Goal: Book appointment/travel/reservation

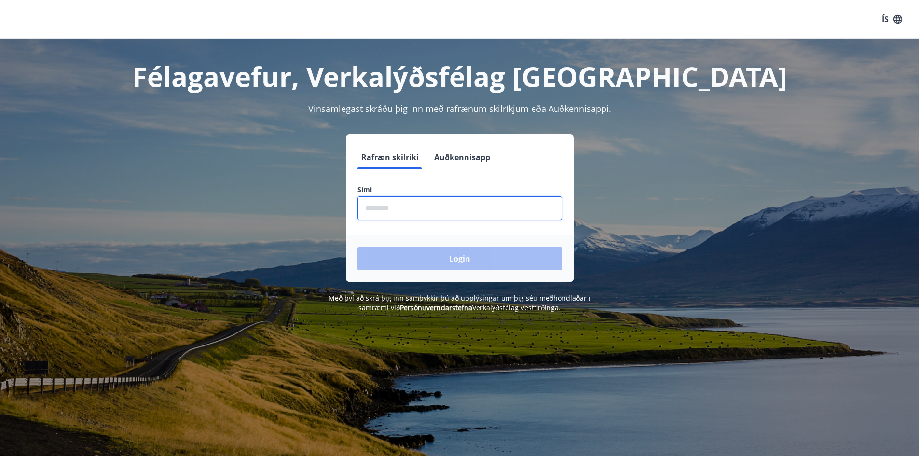
click at [449, 209] on input "phone" at bounding box center [460, 208] width 205 height 24
type input "********"
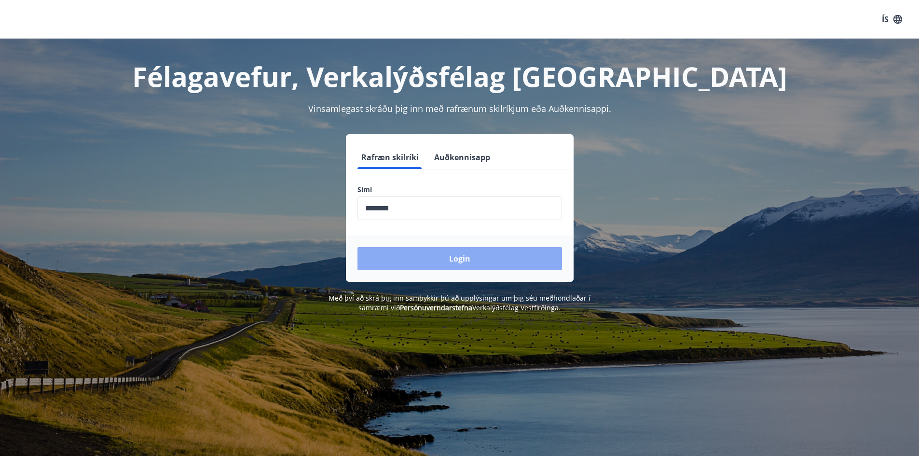
click at [458, 256] on button "Login" at bounding box center [460, 258] width 205 height 23
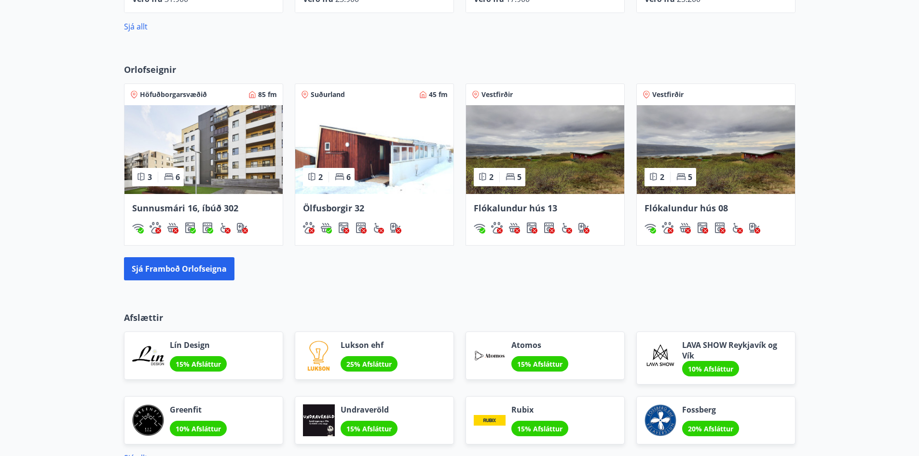
scroll to position [675, 0]
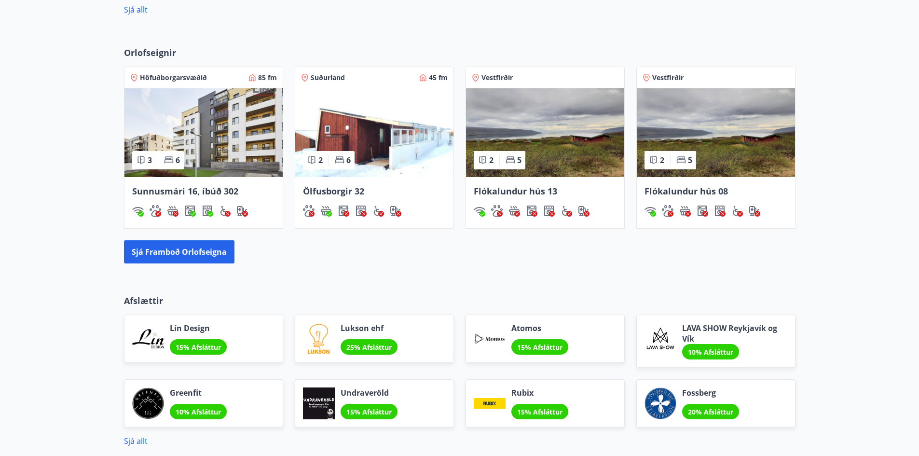
click at [223, 147] on img at bounding box center [203, 132] width 158 height 89
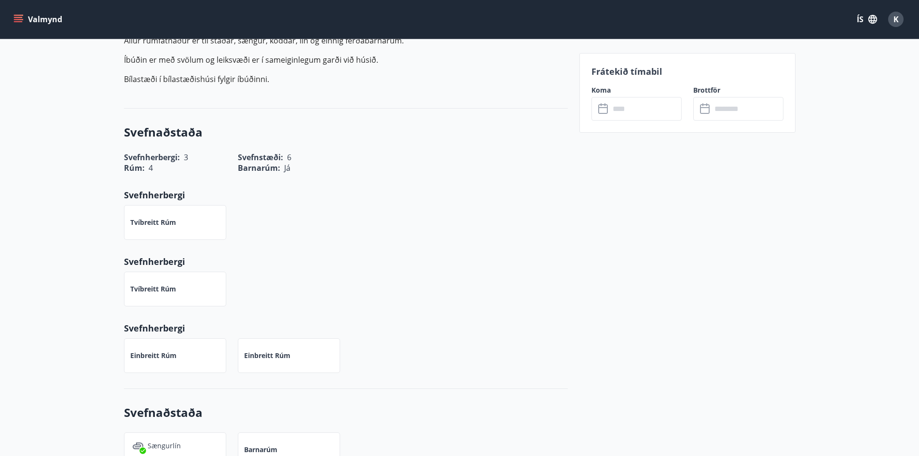
scroll to position [145, 0]
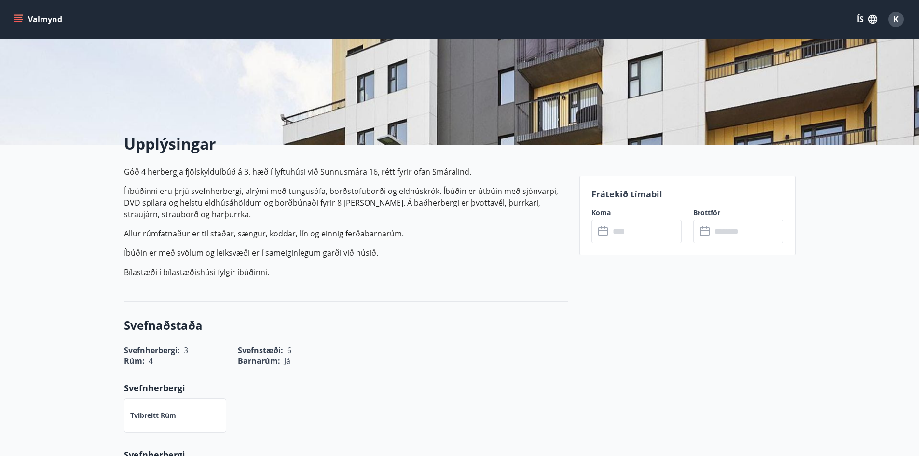
click at [606, 230] on icon at bounding box center [604, 232] width 12 height 12
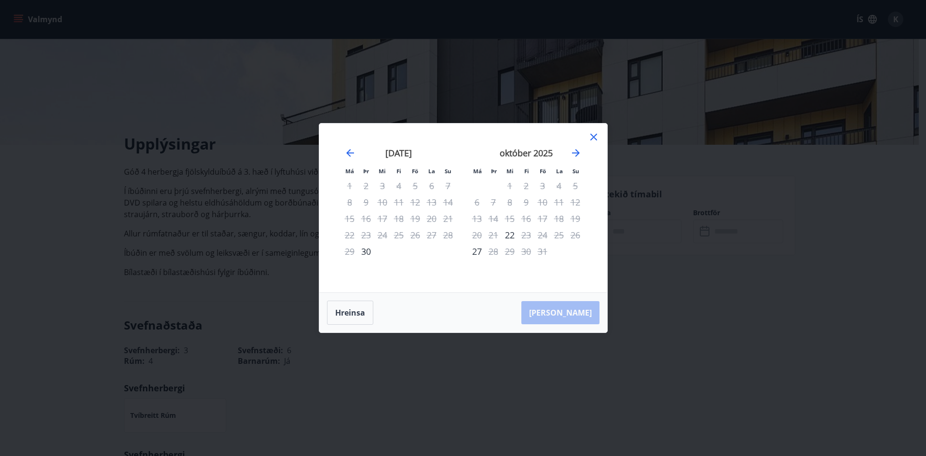
click at [509, 203] on div "8" at bounding box center [510, 202] width 16 height 16
click at [595, 137] on icon at bounding box center [594, 137] width 12 height 12
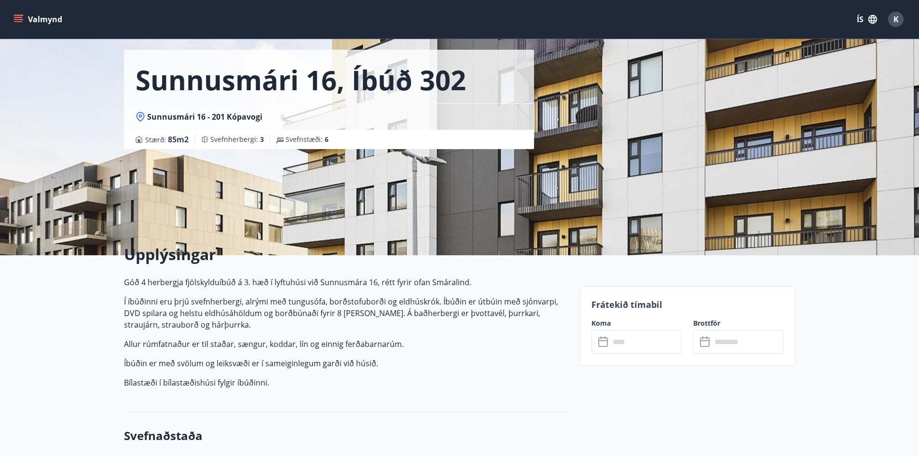
scroll to position [0, 0]
